Goal: Information Seeking & Learning: Learn about a topic

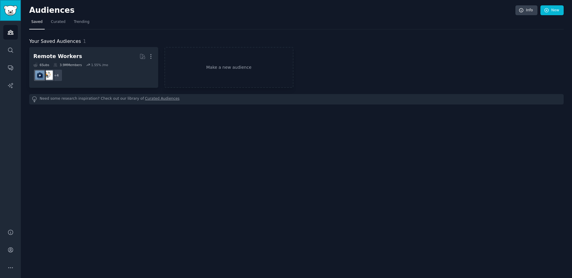
click at [7, 5] on link "Sidebar" at bounding box center [10, 10] width 21 height 21
click at [8, 48] on icon "Sidebar" at bounding box center [10, 50] width 5 height 5
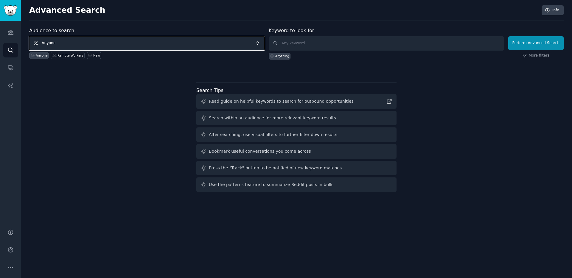
click at [116, 44] on span "Anyone" at bounding box center [146, 43] width 235 height 14
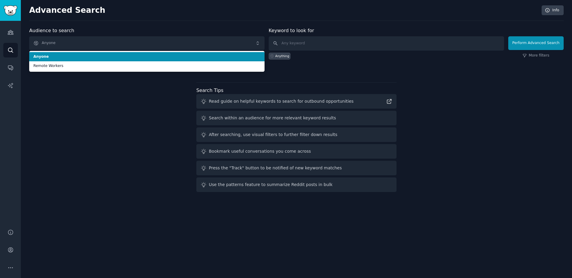
click at [182, 13] on h2 "Advanced Search" at bounding box center [283, 11] width 509 height 10
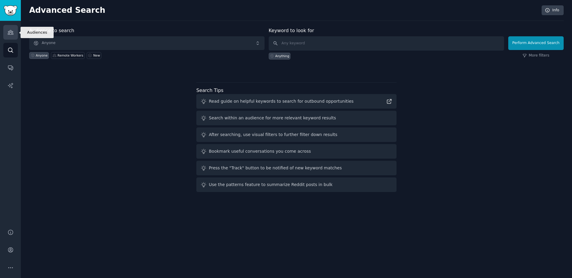
click at [7, 35] on icon "Sidebar" at bounding box center [10, 32] width 6 height 6
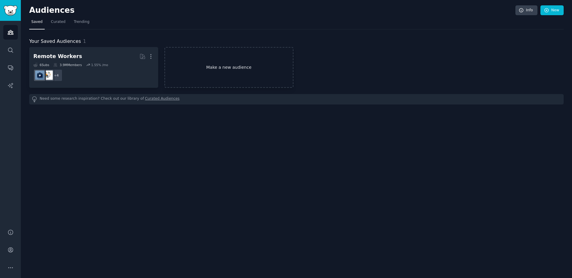
click at [222, 62] on link "Make a new audience" at bounding box center [228, 67] width 129 height 41
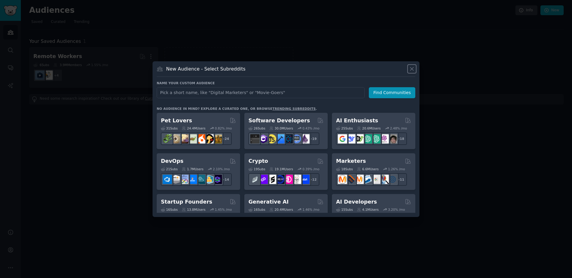
click at [413, 70] on icon at bounding box center [412, 69] width 6 height 6
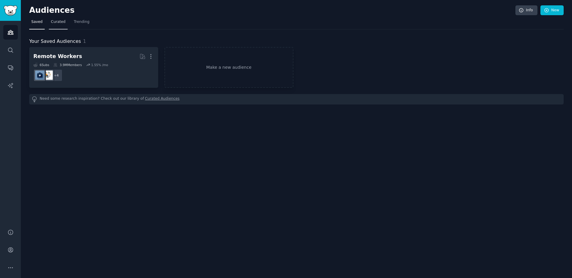
click at [59, 21] on span "Curated" at bounding box center [58, 21] width 15 height 5
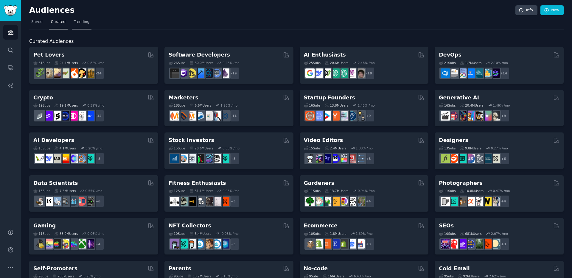
click at [81, 24] on span "Trending" at bounding box center [81, 21] width 15 height 5
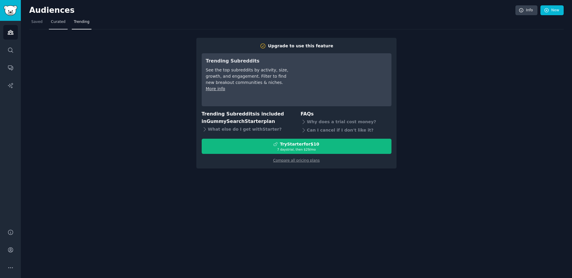
click at [58, 24] on link "Curated" at bounding box center [58, 23] width 19 height 12
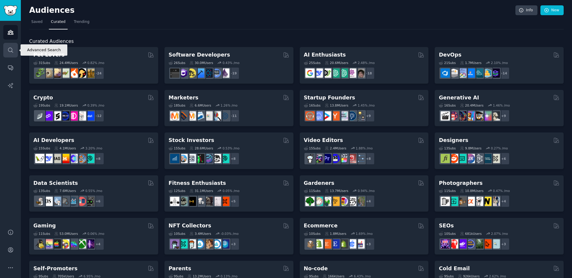
click at [10, 49] on icon "Sidebar" at bounding box center [10, 50] width 6 height 6
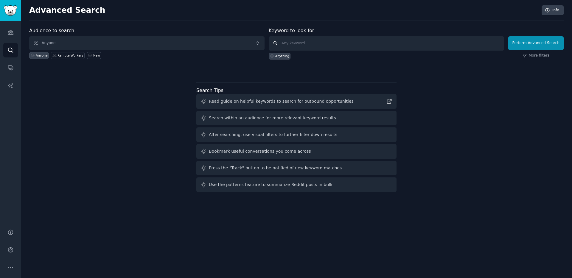
click at [304, 47] on input "text" at bounding box center [386, 43] width 235 height 14
type input "CRM"
click at [529, 44] on button "Perform Advanced Search" at bounding box center [535, 43] width 55 height 14
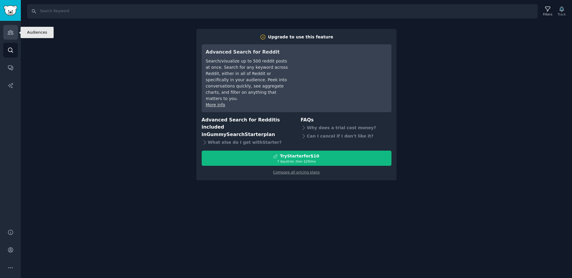
click at [10, 32] on icon "Sidebar" at bounding box center [10, 32] width 6 height 6
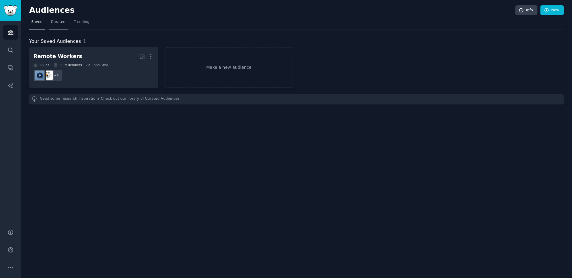
click at [52, 21] on span "Curated" at bounding box center [58, 21] width 15 height 5
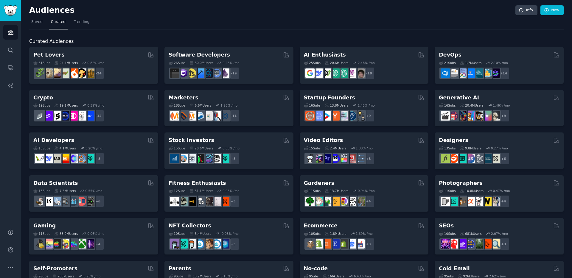
scroll to position [198, 0]
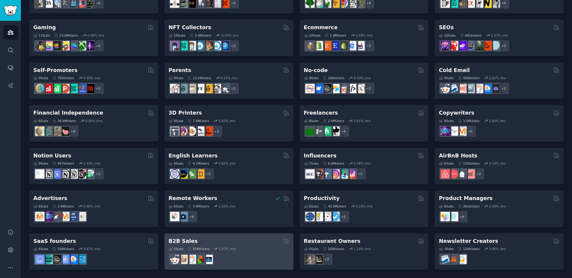
click at [232, 242] on div "B2B Sales Curated by GummySearch" at bounding box center [229, 241] width 121 height 7
